Goal: Information Seeking & Learning: Learn about a topic

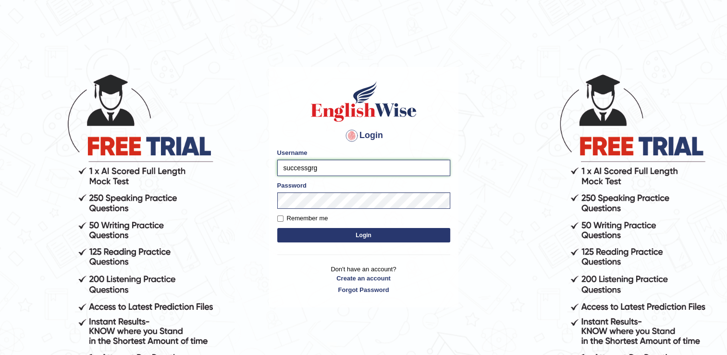
click at [334, 165] on input "successgrg" at bounding box center [363, 168] width 173 height 16
type input "s"
type input "gurung"
click at [301, 101] on h1 at bounding box center [363, 101] width 173 height 43
click at [277, 228] on button "Login" at bounding box center [363, 235] width 173 height 14
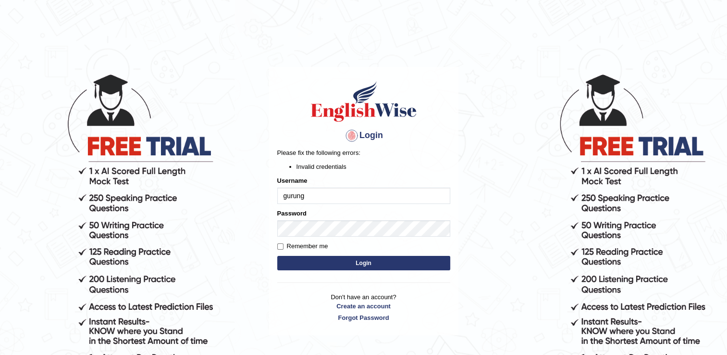
click at [311, 196] on input "gurung" at bounding box center [363, 195] width 173 height 16
type input "g"
type input "motey"
click at [277, 256] on button "Login" at bounding box center [363, 263] width 173 height 14
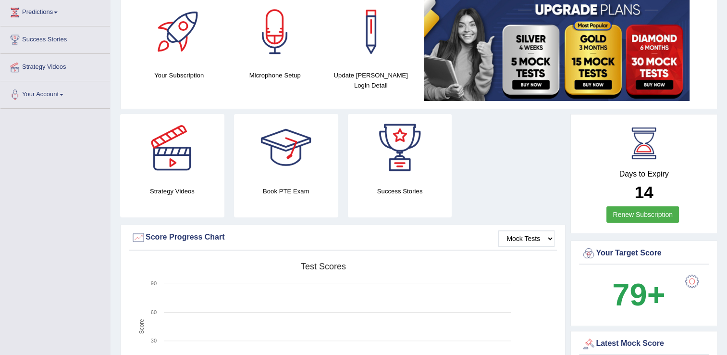
scroll to position [48, 0]
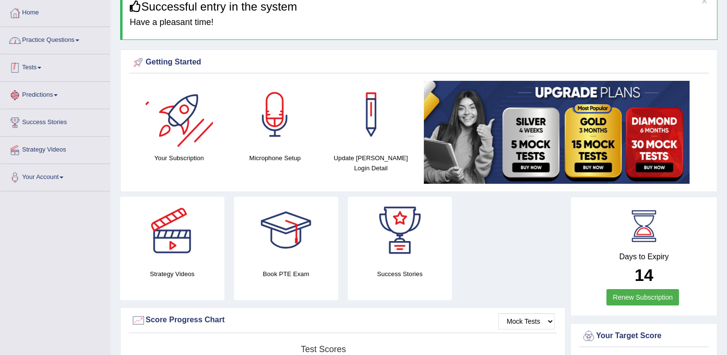
click at [53, 37] on link "Practice Questions" at bounding box center [55, 39] width 110 height 24
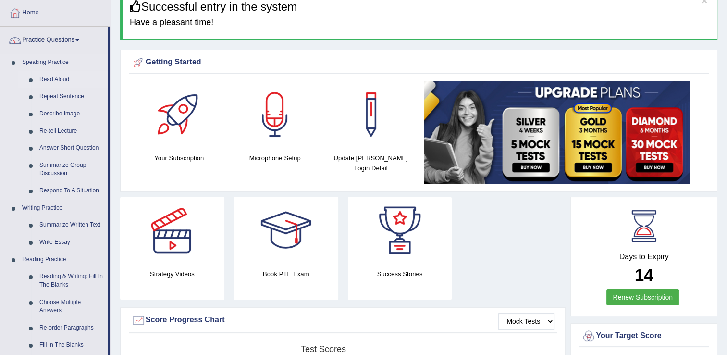
click at [53, 79] on link "Read Aloud" at bounding box center [71, 79] width 73 height 17
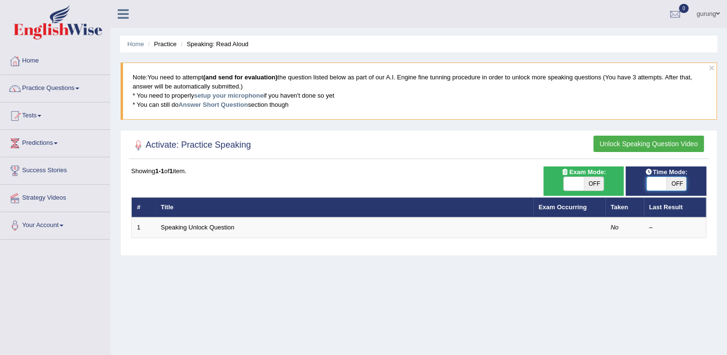
click at [656, 182] on span at bounding box center [656, 183] width 20 height 13
click at [659, 186] on span at bounding box center [656, 183] width 20 height 13
checkbox input "true"
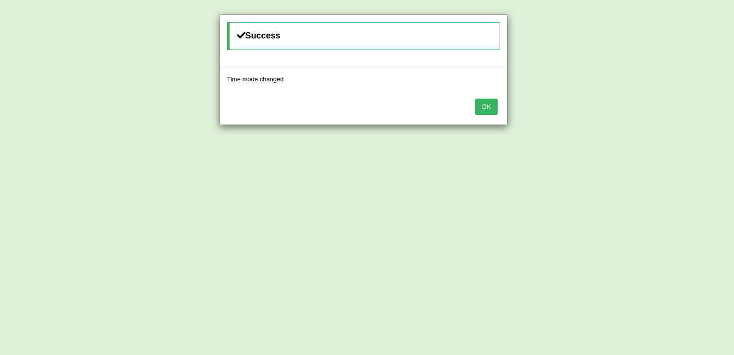
click at [486, 103] on button "OK" at bounding box center [486, 107] width 22 height 16
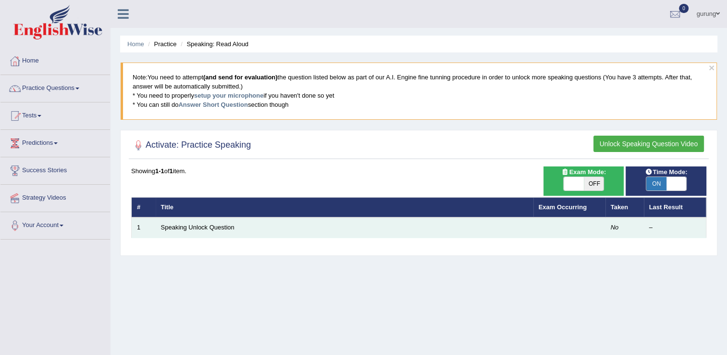
click at [371, 221] on td "Speaking Unlock Question" at bounding box center [345, 227] width 378 height 20
click at [211, 229] on link "Speaking Unlock Question" at bounding box center [198, 227] width 74 height 7
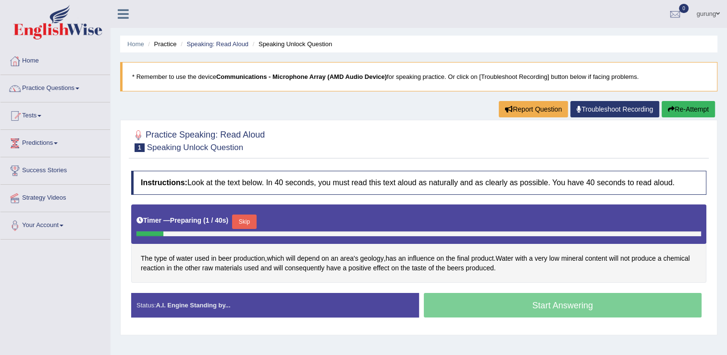
click at [245, 219] on button "Skip" at bounding box center [244, 221] width 24 height 14
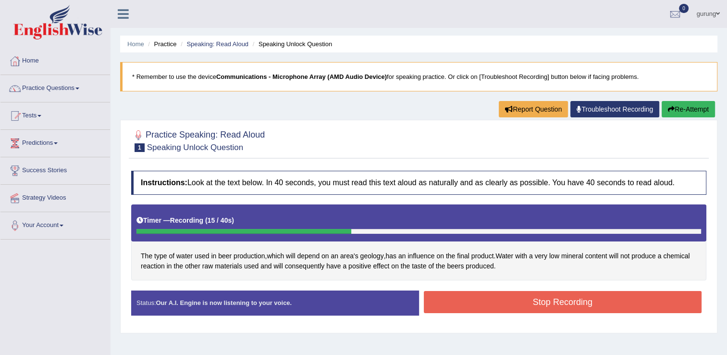
click at [470, 304] on button "Stop Recording" at bounding box center [563, 302] width 278 height 22
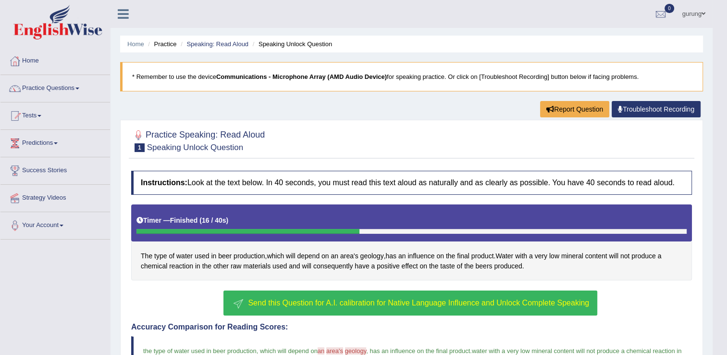
scroll to position [144, 0]
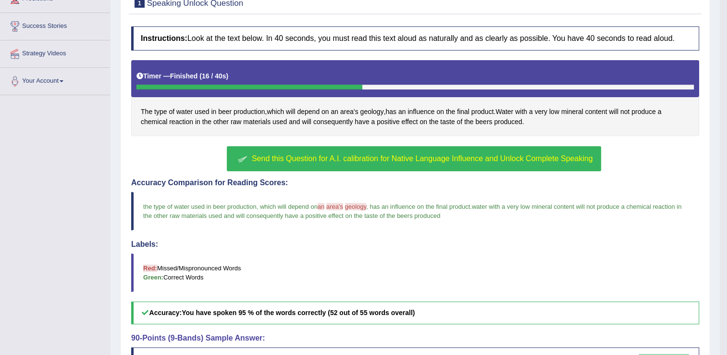
click at [435, 164] on button "Send this Question for A.I. calibration for Native Language Influence and Unloc…" at bounding box center [414, 158] width 374 height 25
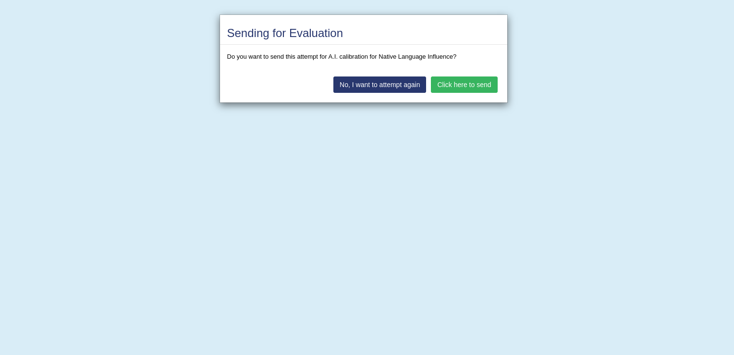
click at [468, 84] on button "Click here to send" at bounding box center [464, 84] width 66 height 16
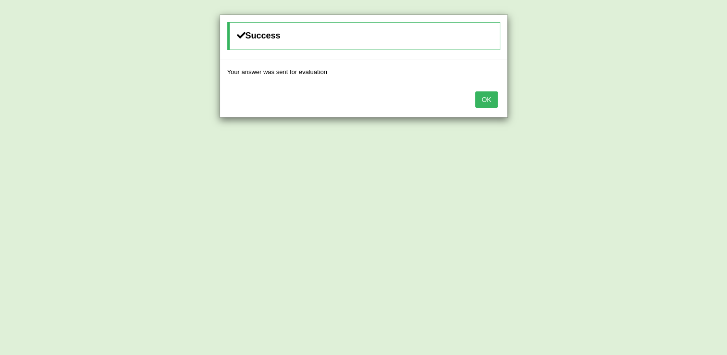
click at [490, 93] on button "OK" at bounding box center [486, 99] width 22 height 16
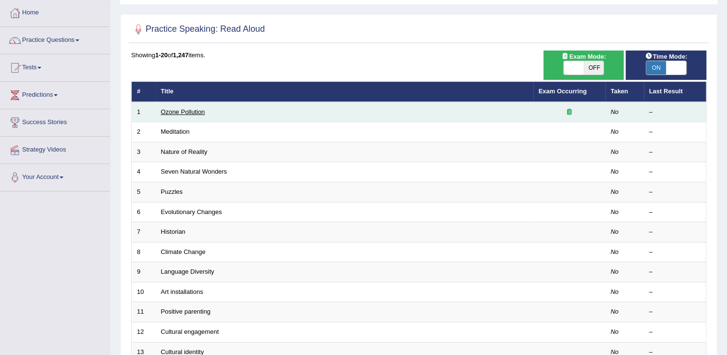
click at [198, 109] on link "Ozone Pollution" at bounding box center [183, 111] width 44 height 7
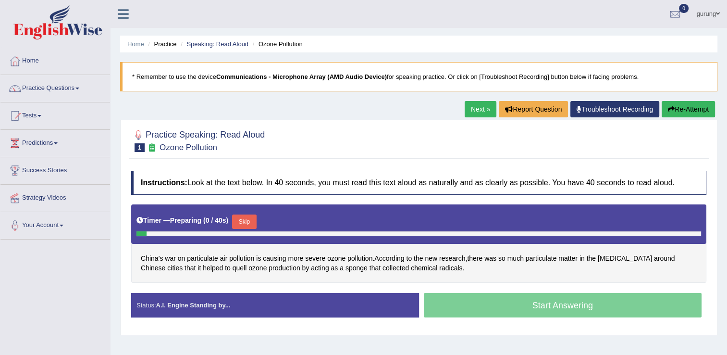
click at [245, 224] on button "Skip" at bounding box center [244, 221] width 24 height 14
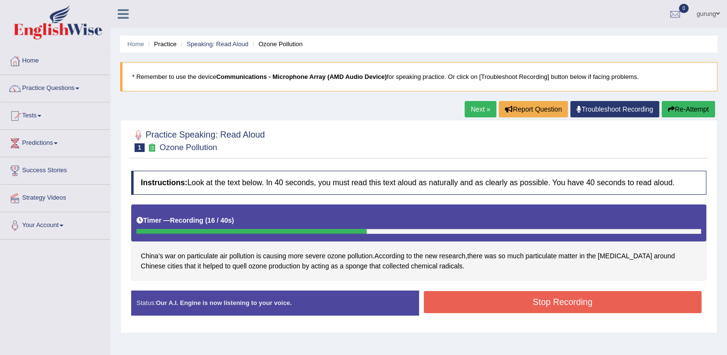
click at [483, 298] on button "Stop Recording" at bounding box center [563, 302] width 278 height 22
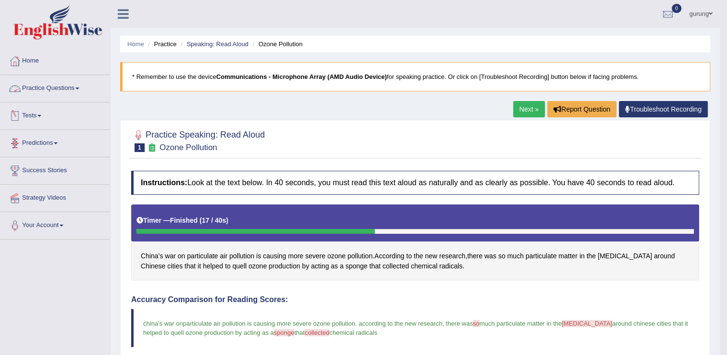
click at [531, 111] on link "Next »" at bounding box center [529, 109] width 32 height 16
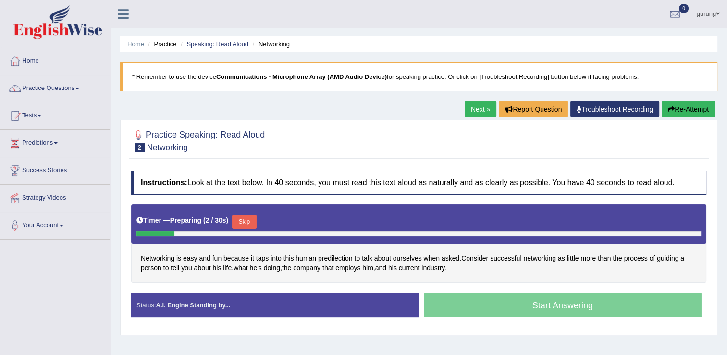
click at [245, 219] on button "Skip" at bounding box center [244, 221] width 24 height 14
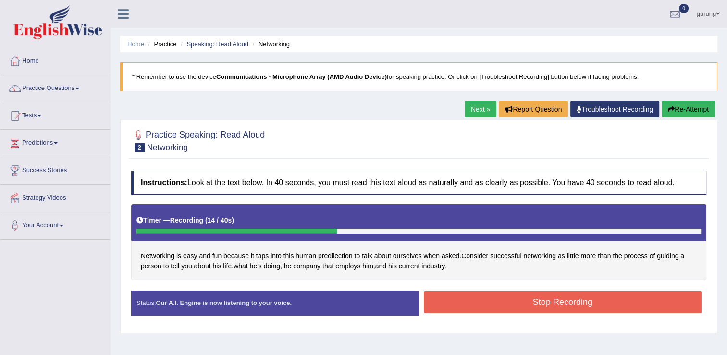
click at [472, 307] on button "Stop Recording" at bounding box center [563, 302] width 278 height 22
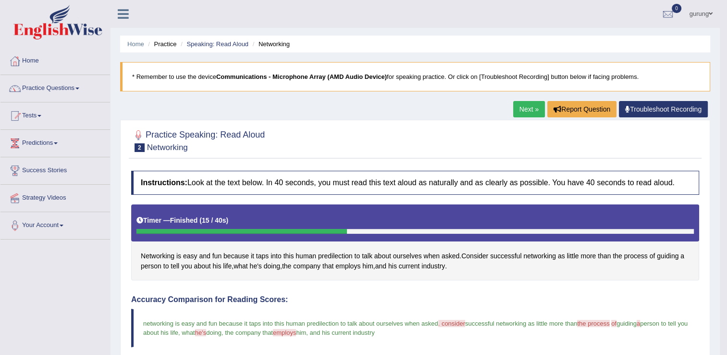
click at [525, 110] on link "Next »" at bounding box center [529, 109] width 32 height 16
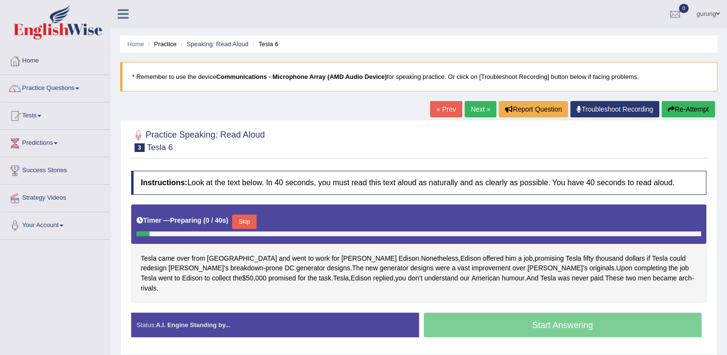
click at [249, 218] on button "Skip" at bounding box center [244, 221] width 24 height 14
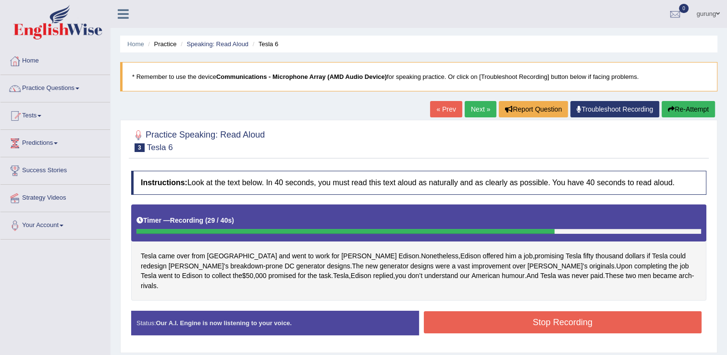
click at [516, 311] on button "Stop Recording" at bounding box center [563, 322] width 278 height 22
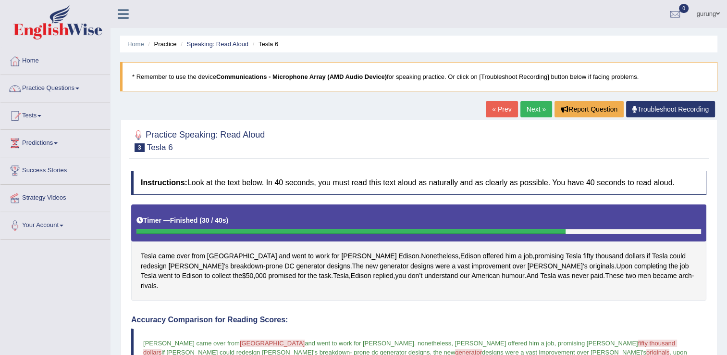
click at [531, 111] on link "Next »" at bounding box center [537, 109] width 32 height 16
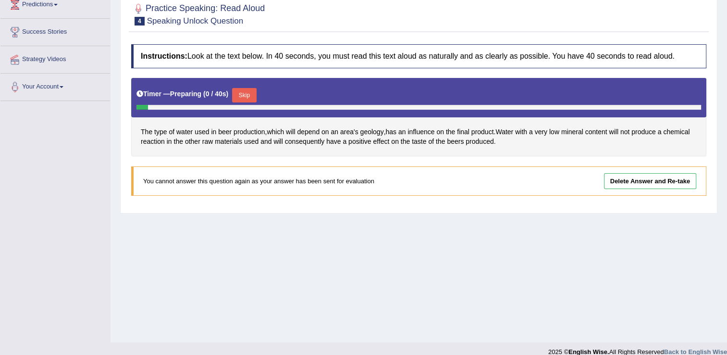
scroll to position [144, 0]
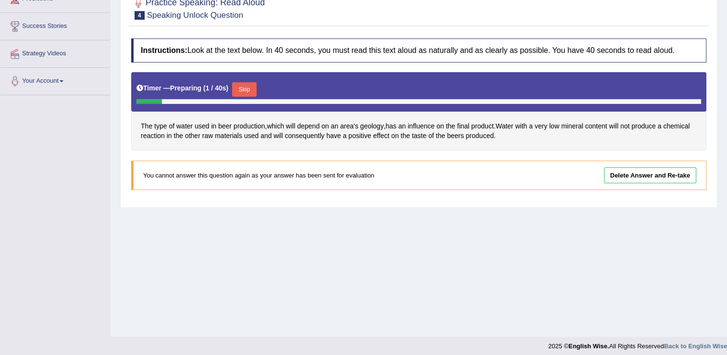
click at [235, 87] on button "Skip" at bounding box center [244, 89] width 24 height 14
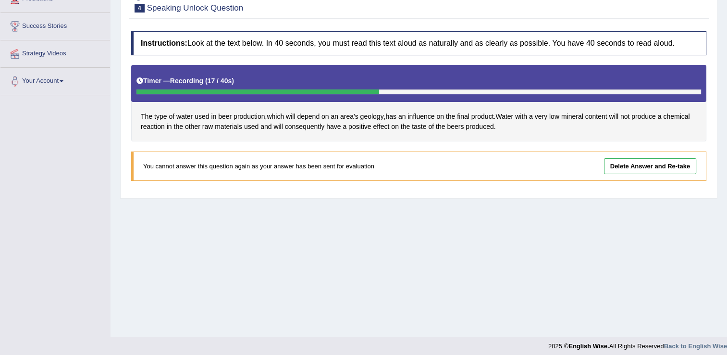
click at [625, 163] on link "Delete Answer and Re-take" at bounding box center [650, 166] width 92 height 16
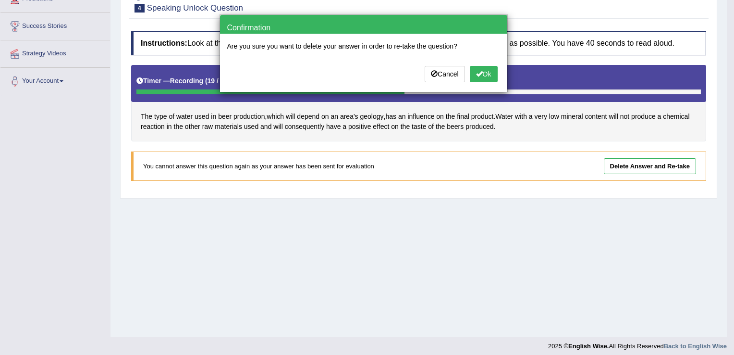
click at [486, 80] on button "Ok" at bounding box center [484, 74] width 28 height 16
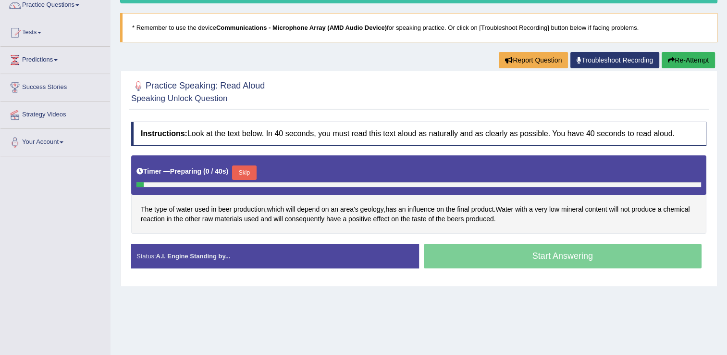
scroll to position [150, 0]
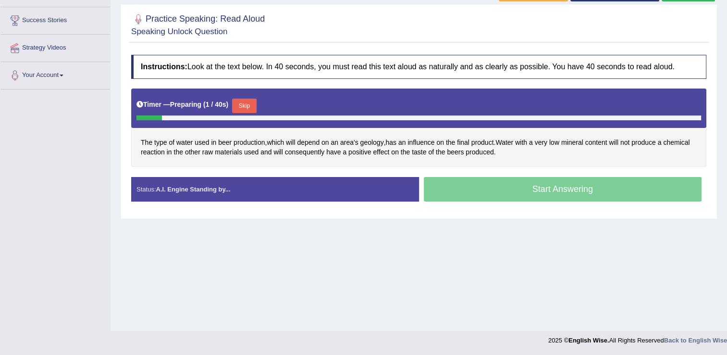
click at [241, 102] on button "Skip" at bounding box center [244, 106] width 24 height 14
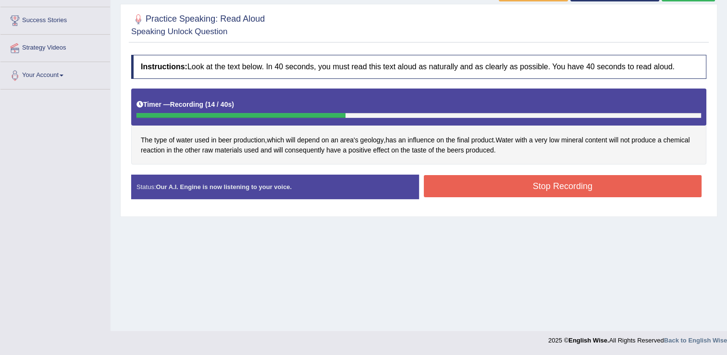
click at [463, 182] on button "Stop Recording" at bounding box center [563, 186] width 278 height 22
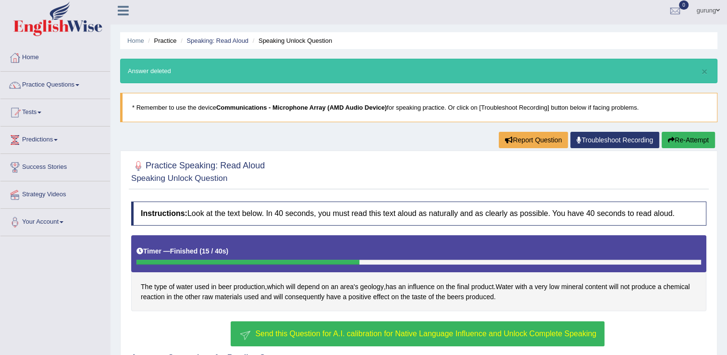
scroll to position [0, 0]
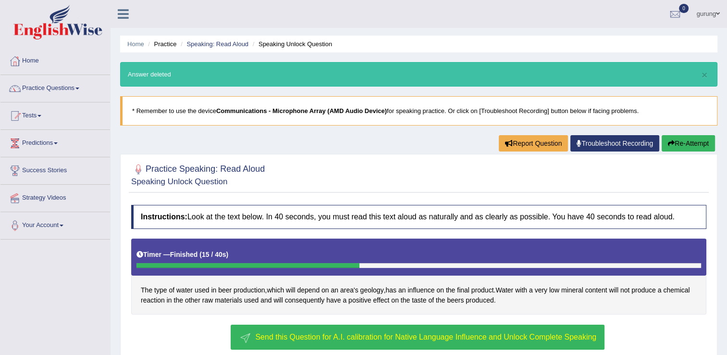
click at [418, 333] on span "Send this Question for A.I. calibration for Native Language Influence and Unloc…" at bounding box center [425, 337] width 341 height 8
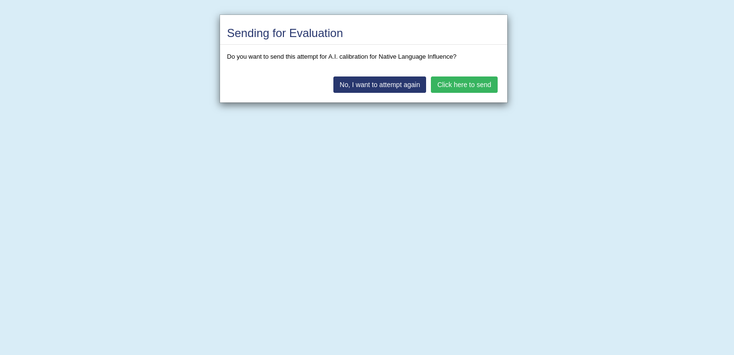
click at [451, 84] on button "Click here to send" at bounding box center [464, 84] width 66 height 16
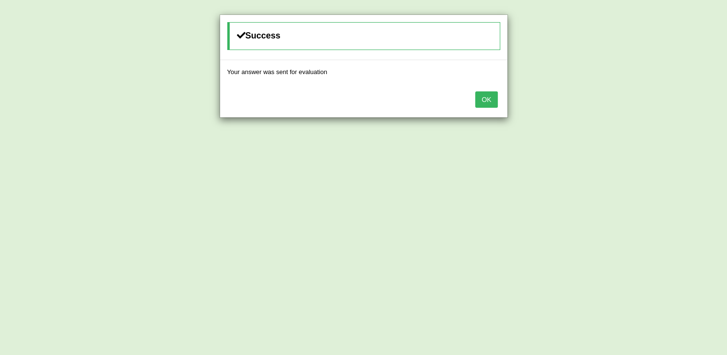
click at [489, 94] on button "OK" at bounding box center [486, 99] width 22 height 16
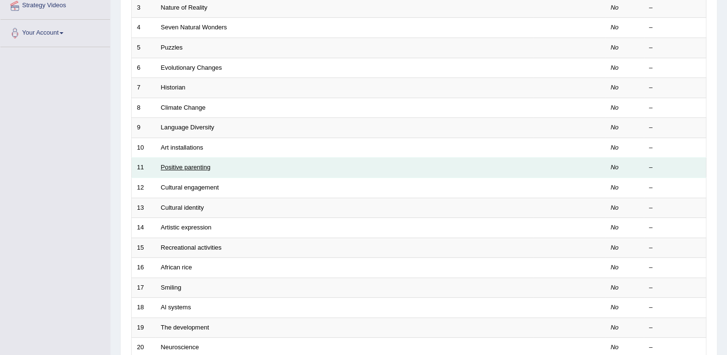
click at [178, 164] on link "Positive parenting" at bounding box center [186, 166] width 50 height 7
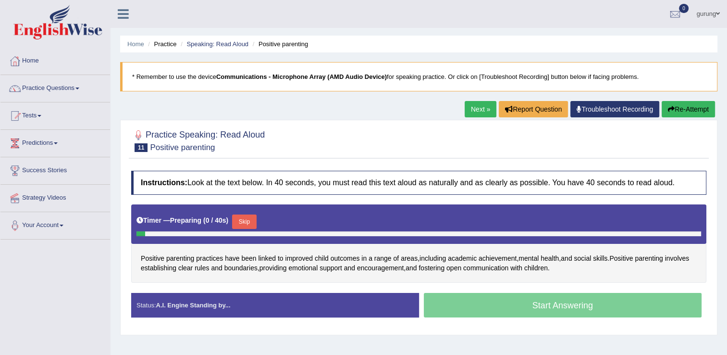
click at [245, 221] on button "Skip" at bounding box center [244, 221] width 24 height 14
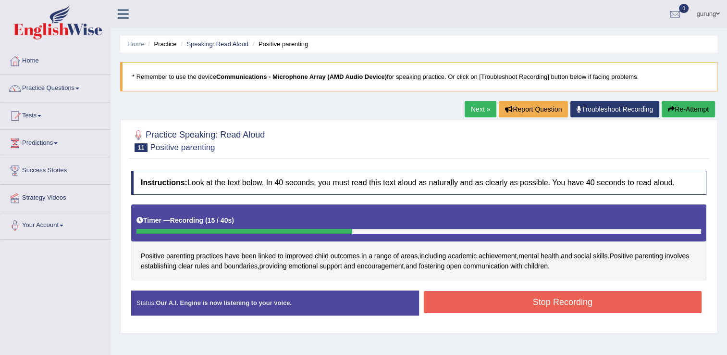
click at [458, 299] on button "Stop Recording" at bounding box center [563, 302] width 278 height 22
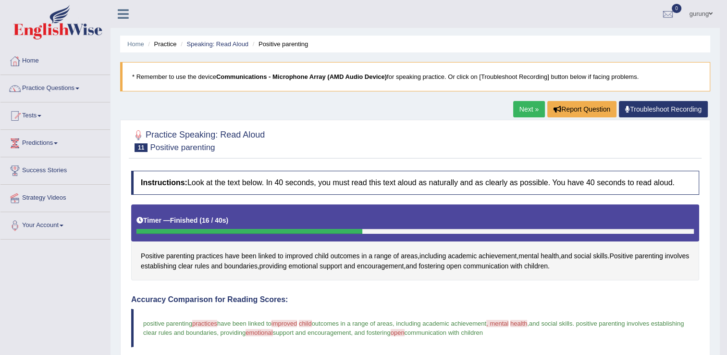
click at [529, 114] on link "Next »" at bounding box center [529, 109] width 32 height 16
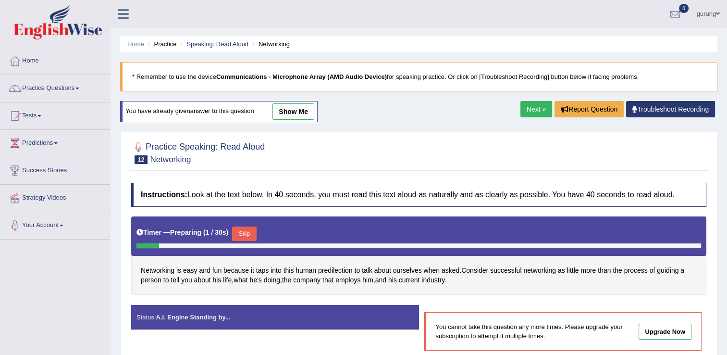
click at [244, 233] on button "Skip" at bounding box center [244, 233] width 24 height 14
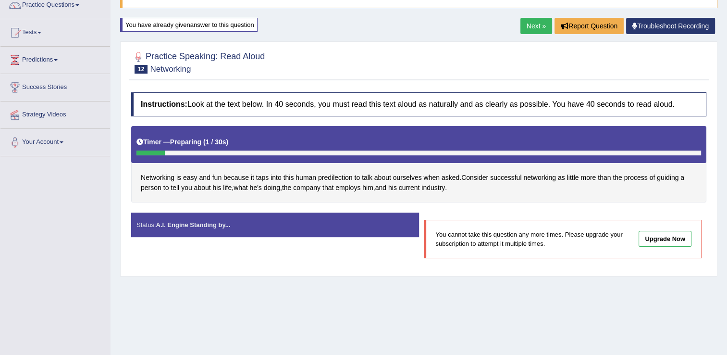
scroll to position [144, 0]
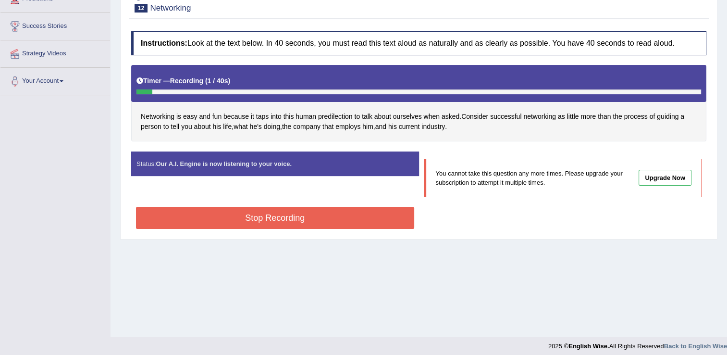
click at [335, 210] on button "Stop Recording" at bounding box center [275, 218] width 278 height 22
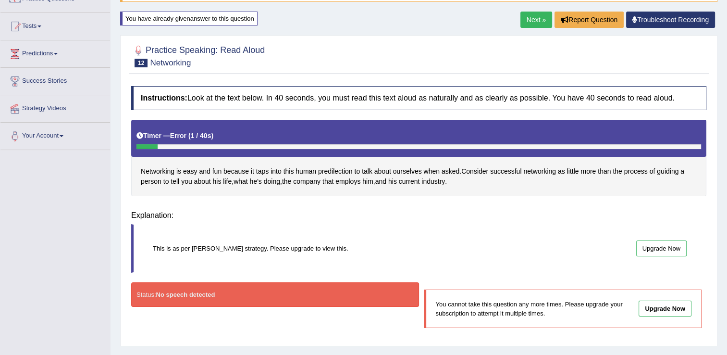
scroll to position [48, 0]
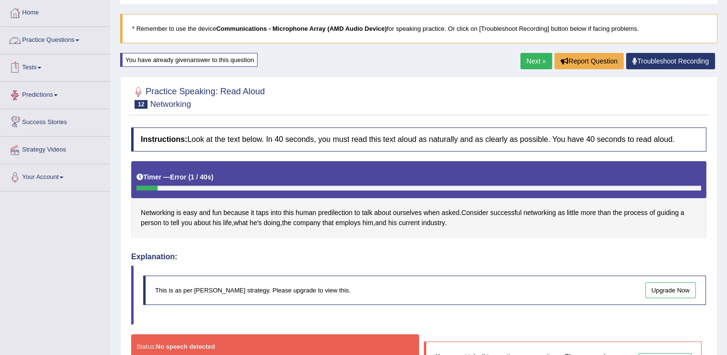
click at [540, 61] on link "Next »" at bounding box center [537, 61] width 32 height 16
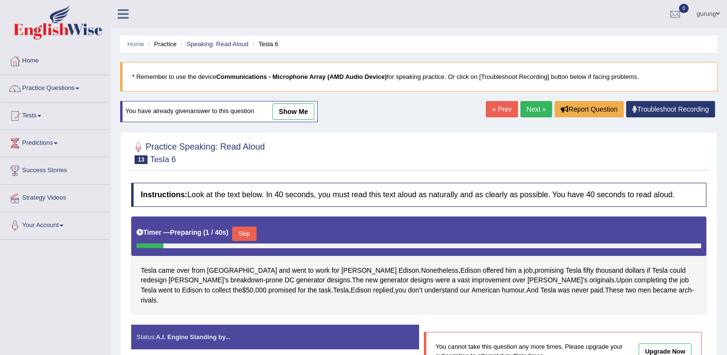
click at [529, 108] on link "Next »" at bounding box center [537, 109] width 32 height 16
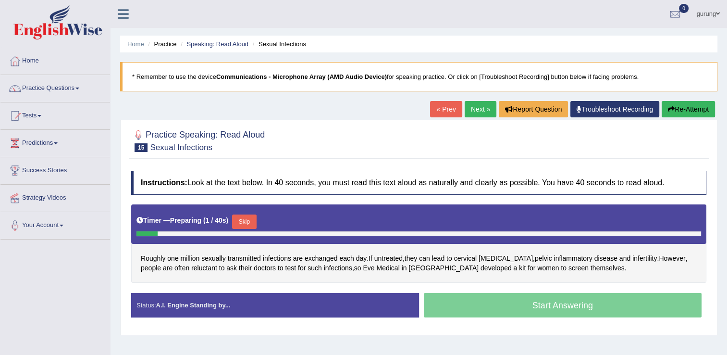
click at [246, 222] on button "Skip" at bounding box center [244, 221] width 24 height 14
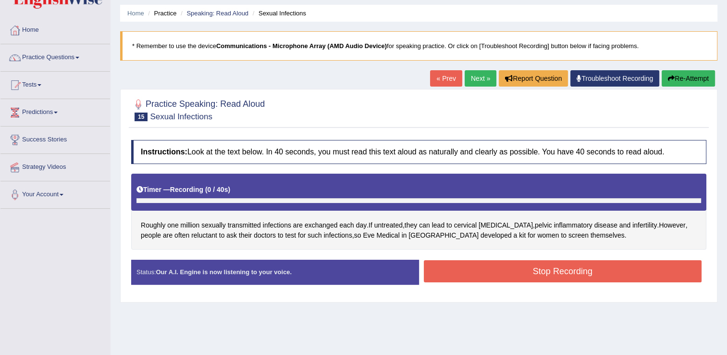
scroll to position [48, 0]
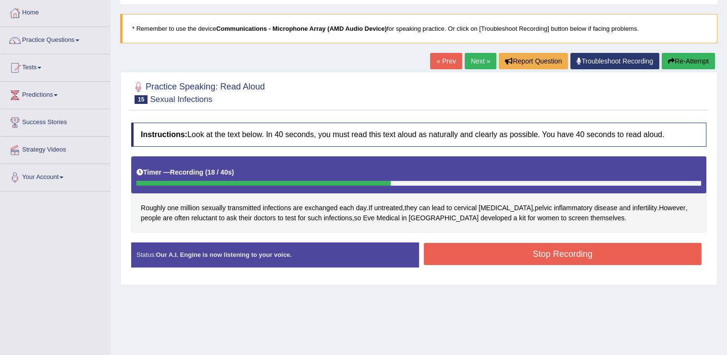
click at [597, 251] on button "Stop Recording" at bounding box center [563, 254] width 278 height 22
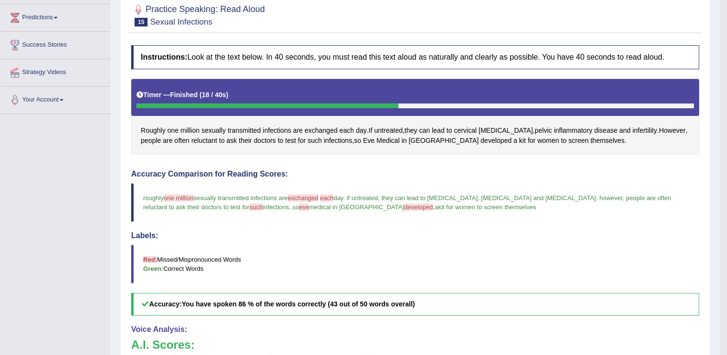
scroll to position [39, 0]
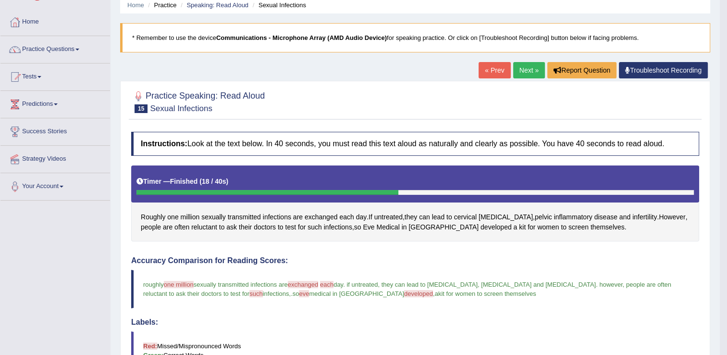
click at [524, 71] on link "Next »" at bounding box center [529, 70] width 32 height 16
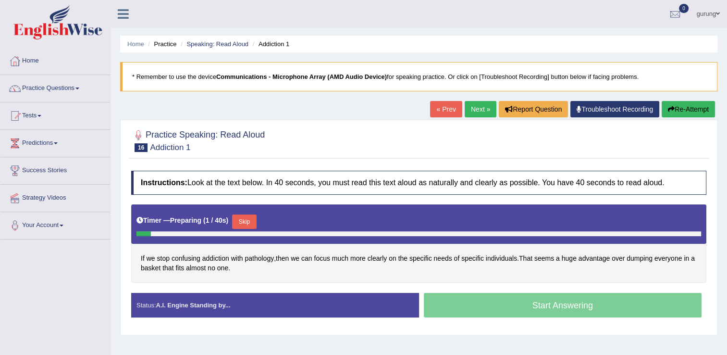
click at [240, 220] on button "Skip" at bounding box center [244, 221] width 24 height 14
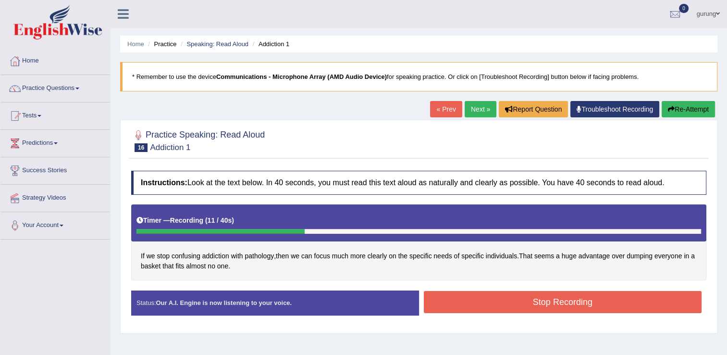
click at [540, 304] on button "Stop Recording" at bounding box center [563, 302] width 278 height 22
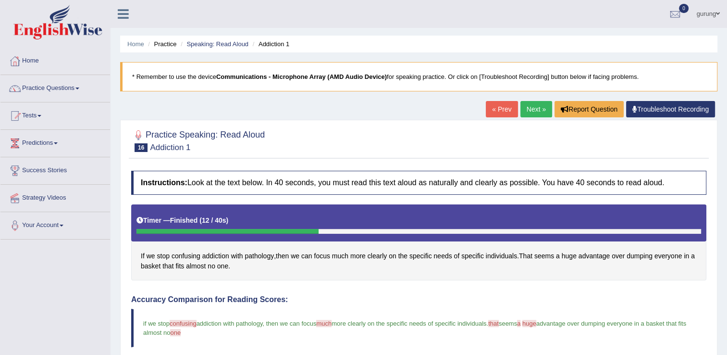
click at [531, 105] on link "Next »" at bounding box center [537, 109] width 32 height 16
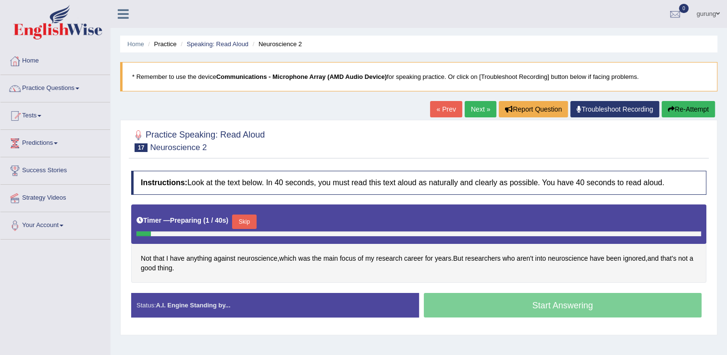
click at [242, 215] on button "Skip" at bounding box center [244, 221] width 24 height 14
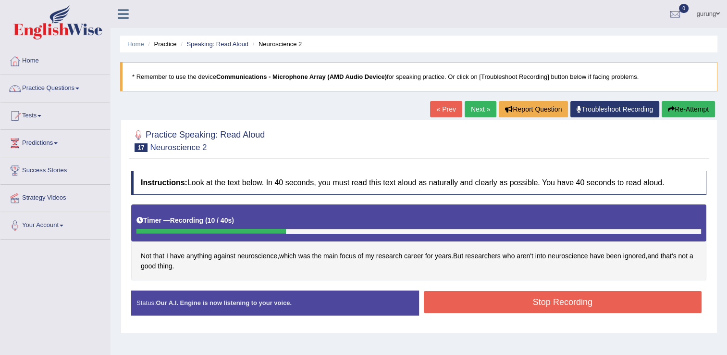
click at [461, 303] on button "Stop Recording" at bounding box center [563, 302] width 278 height 22
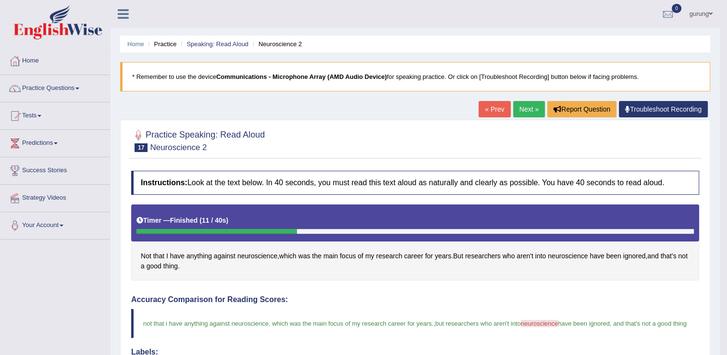
click at [520, 109] on link "Next »" at bounding box center [529, 109] width 32 height 16
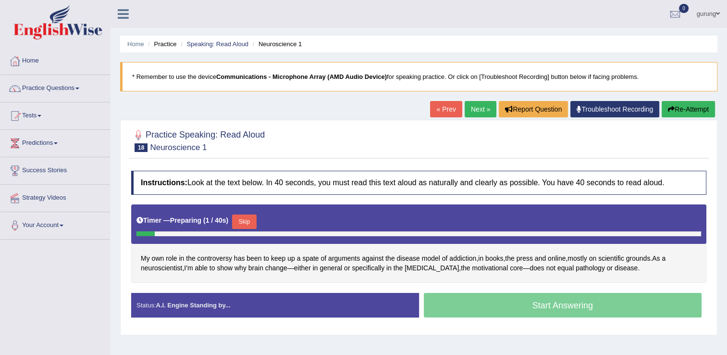
click at [237, 221] on button "Skip" at bounding box center [244, 221] width 24 height 14
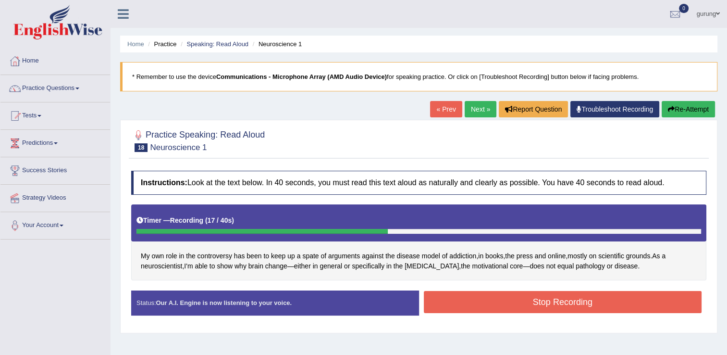
click at [540, 307] on button "Stop Recording" at bounding box center [563, 302] width 278 height 22
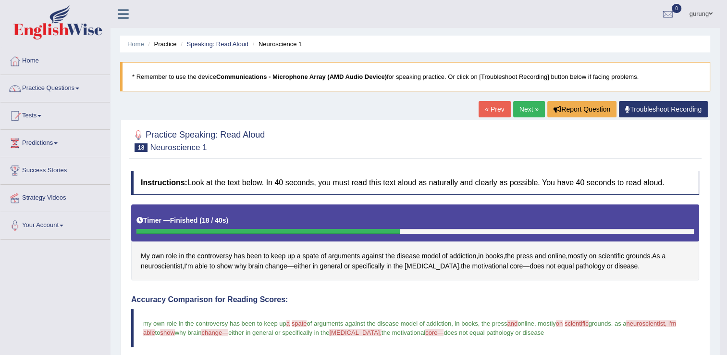
click at [525, 112] on link "Next »" at bounding box center [529, 109] width 32 height 16
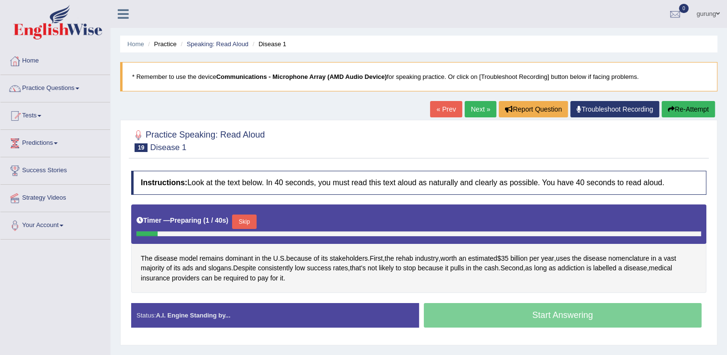
click at [244, 218] on button "Skip" at bounding box center [244, 221] width 24 height 14
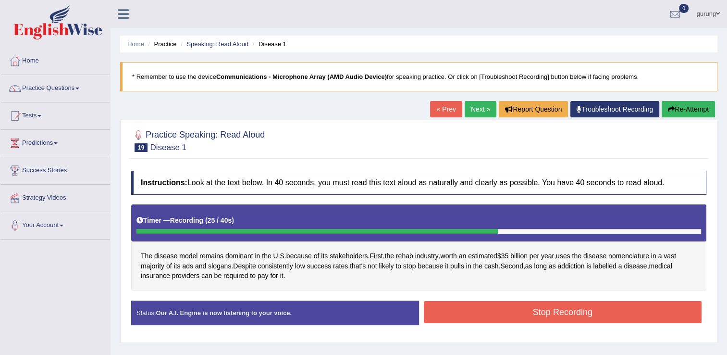
click at [493, 311] on button "Stop Recording" at bounding box center [563, 312] width 278 height 22
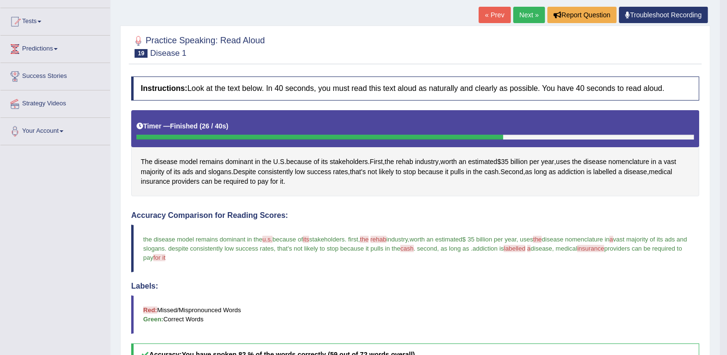
scroll to position [48, 0]
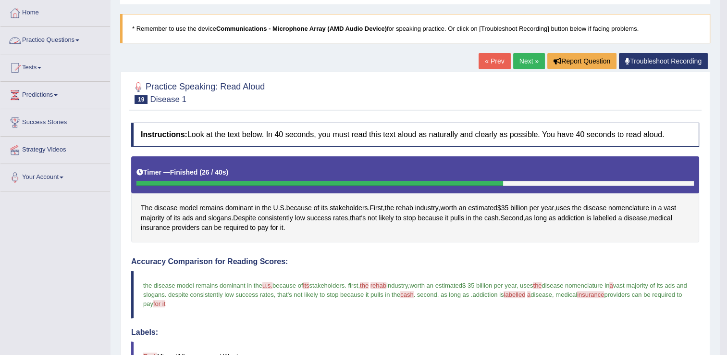
click at [56, 40] on link "Practice Questions" at bounding box center [55, 39] width 110 height 24
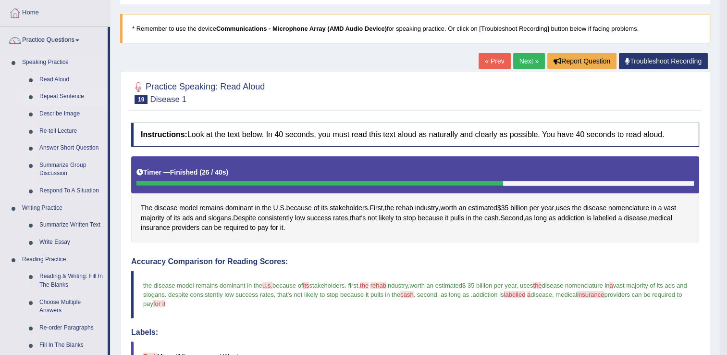
click at [66, 95] on link "Repeat Sentence" at bounding box center [71, 96] width 73 height 17
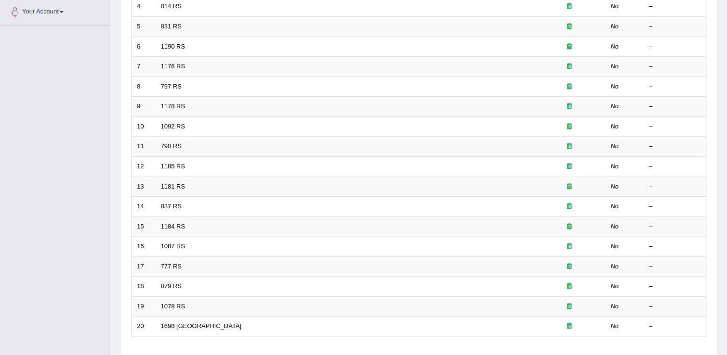
scroll to position [279, 0]
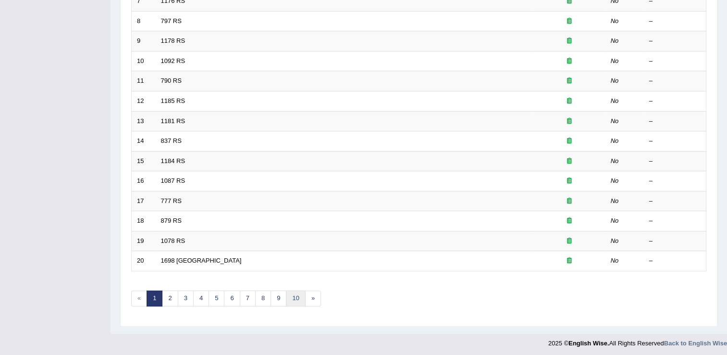
click at [290, 293] on link "10" at bounding box center [295, 298] width 19 height 16
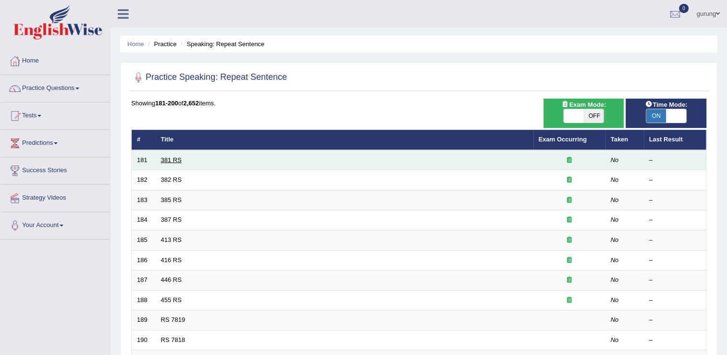
click at [165, 157] on link "381 RS" at bounding box center [171, 159] width 21 height 7
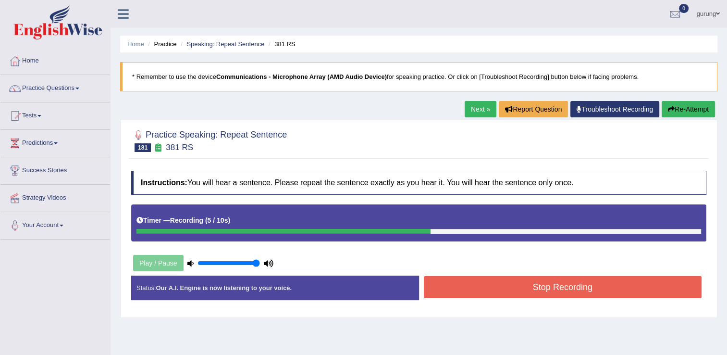
click at [581, 282] on button "Stop Recording" at bounding box center [563, 287] width 278 height 22
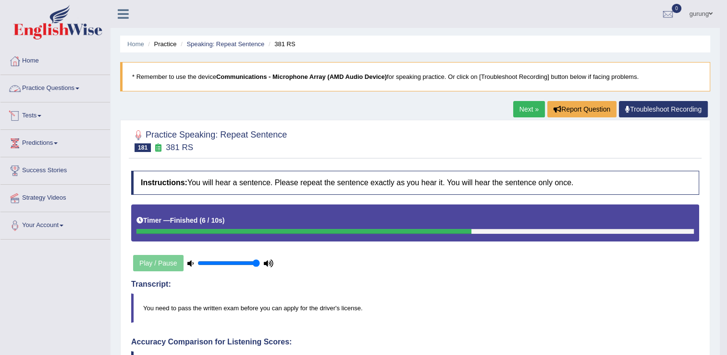
click at [58, 88] on link "Practice Questions" at bounding box center [55, 87] width 110 height 24
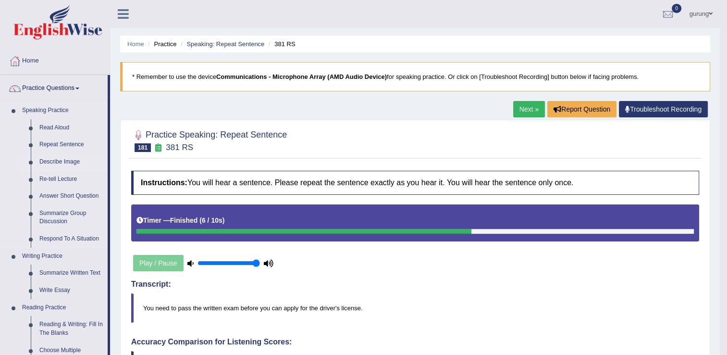
click at [52, 163] on link "Describe Image" at bounding box center [71, 161] width 73 height 17
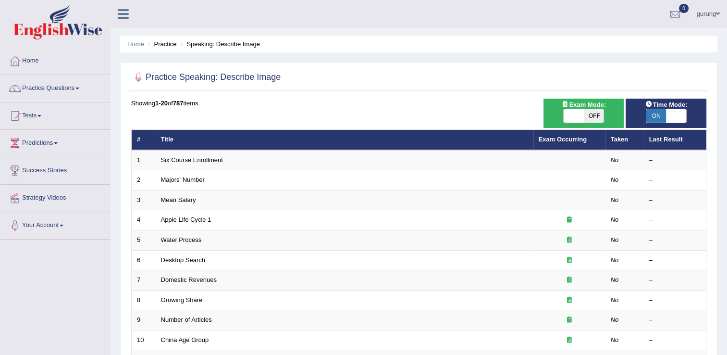
click at [577, 112] on span at bounding box center [574, 115] width 20 height 13
click at [575, 115] on span at bounding box center [574, 115] width 20 height 13
checkbox input "true"
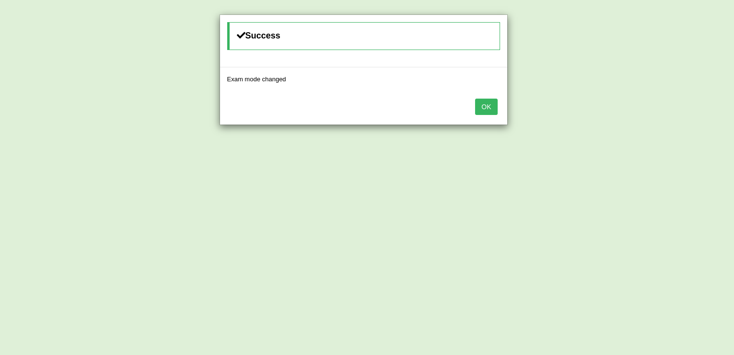
click at [490, 107] on button "OK" at bounding box center [486, 107] width 22 height 16
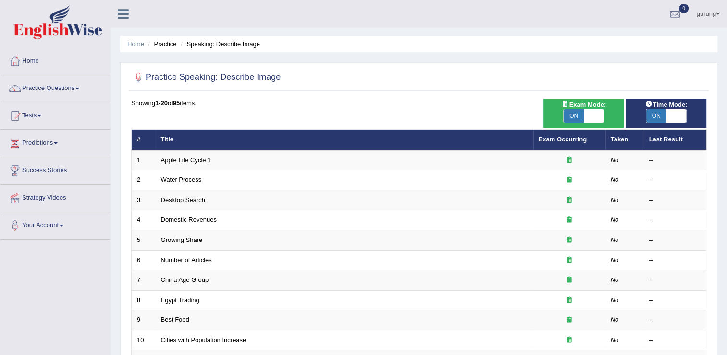
click at [171, 159] on link "Apple Life Cycle 1" at bounding box center [186, 159] width 50 height 7
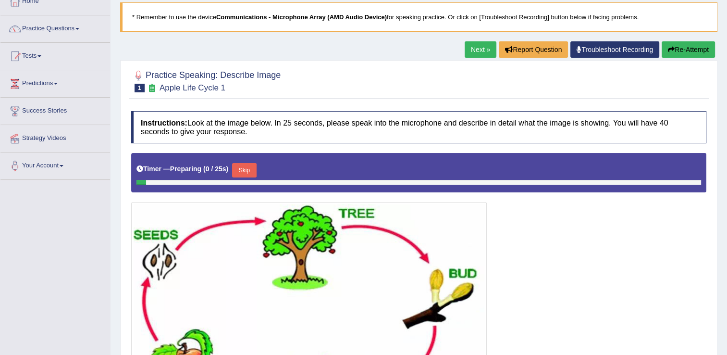
scroll to position [144, 0]
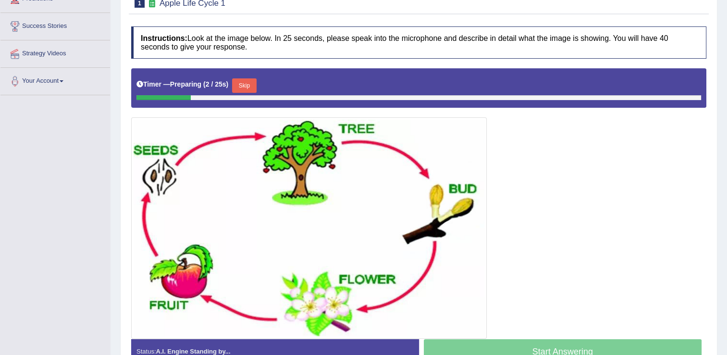
click at [251, 84] on button "Skip" at bounding box center [244, 85] width 24 height 14
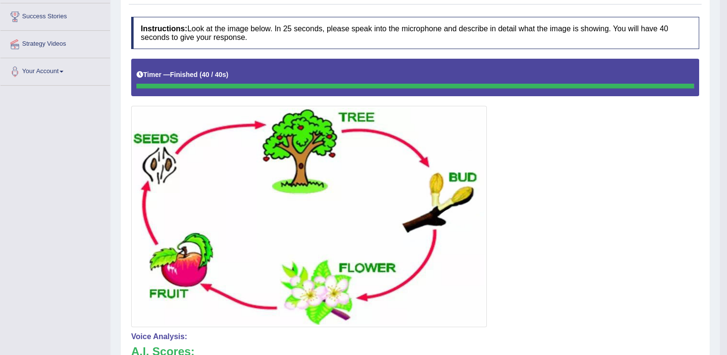
scroll to position [62, 0]
